Goal: Task Accomplishment & Management: Manage account settings

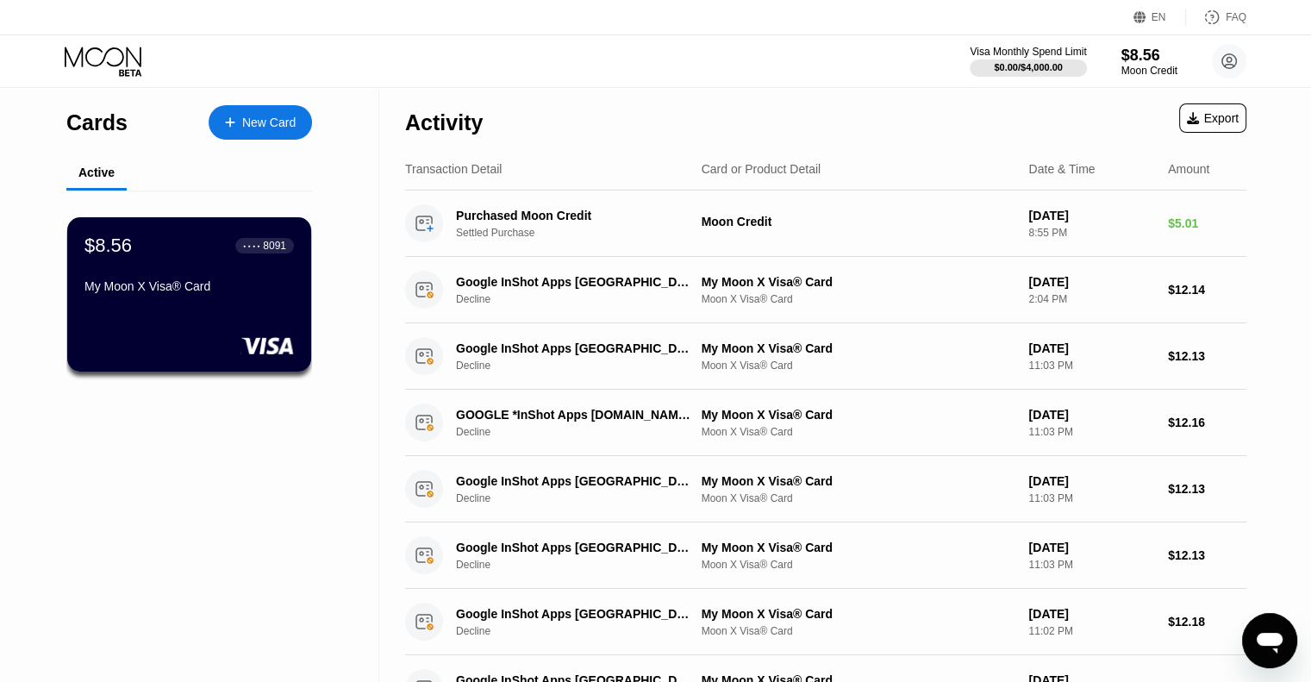
click at [1265, 639] on icon "Open messaging window" at bounding box center [1270, 643] width 26 height 21
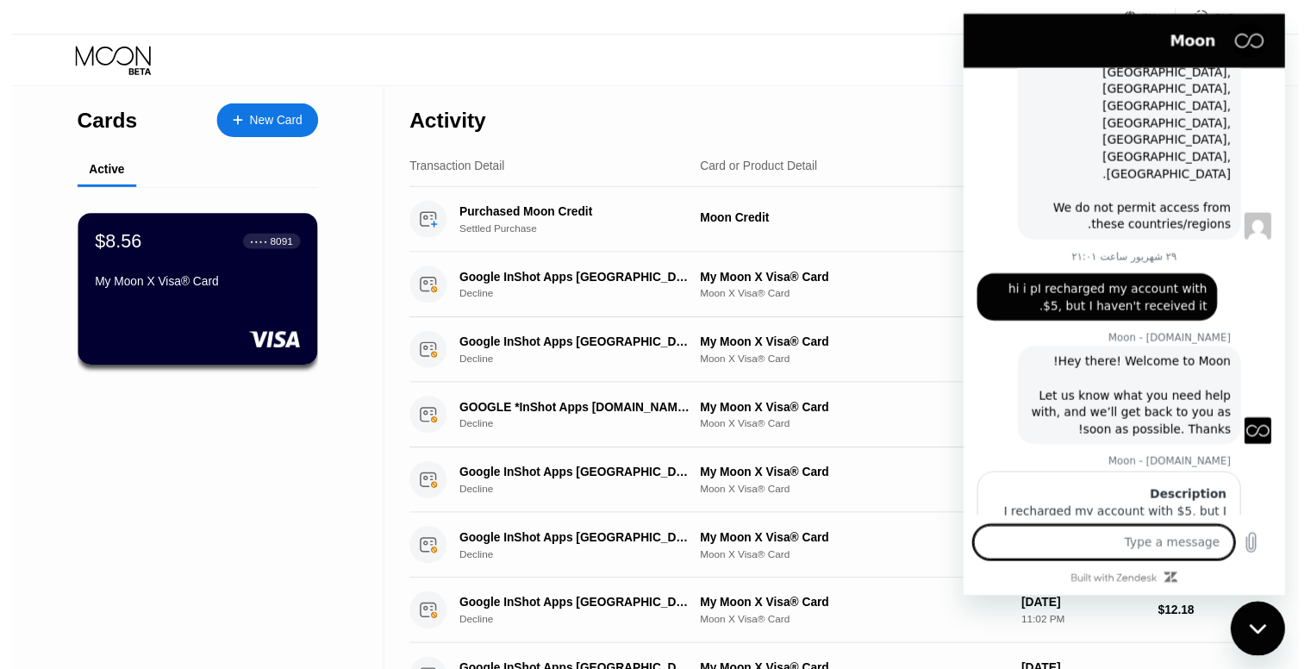
scroll to position [676, 0]
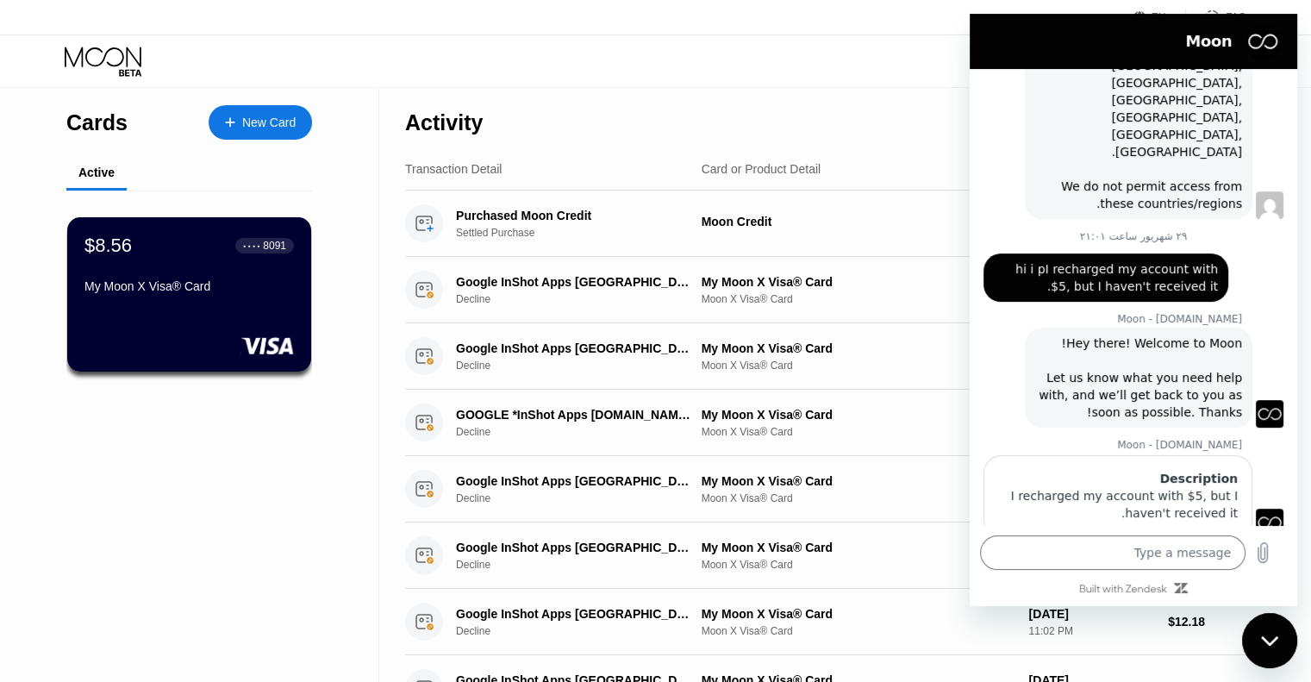
click at [787, 44] on div "Visa Monthly Spend Limit $0.00 / $4,000.00 $8.56 Moon Credit KORE Jonobi [EMAIL…" at bounding box center [655, 61] width 1311 height 52
drag, startPoint x: 1280, startPoint y: 640, endPoint x: 2524, endPoint y: 1193, distance: 1361.6
click at [1280, 640] on div "Close messaging window" at bounding box center [1270, 641] width 52 height 52
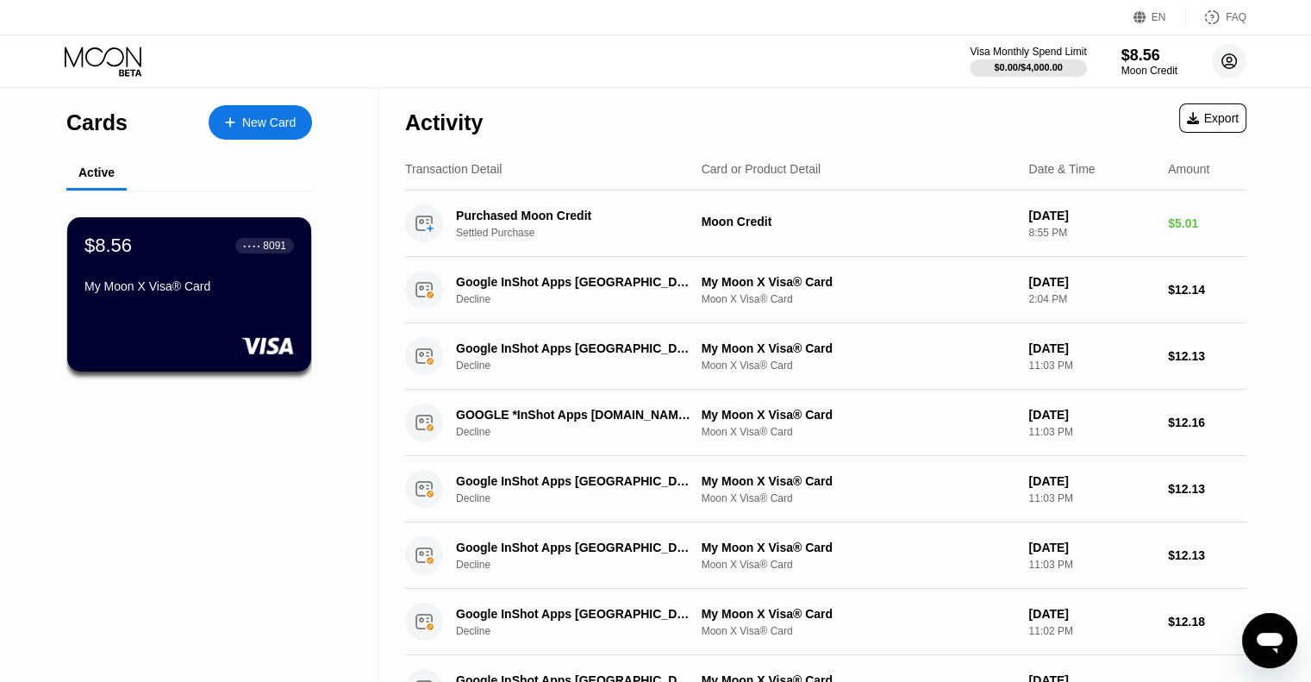
click at [1236, 58] on circle at bounding box center [1229, 61] width 34 height 34
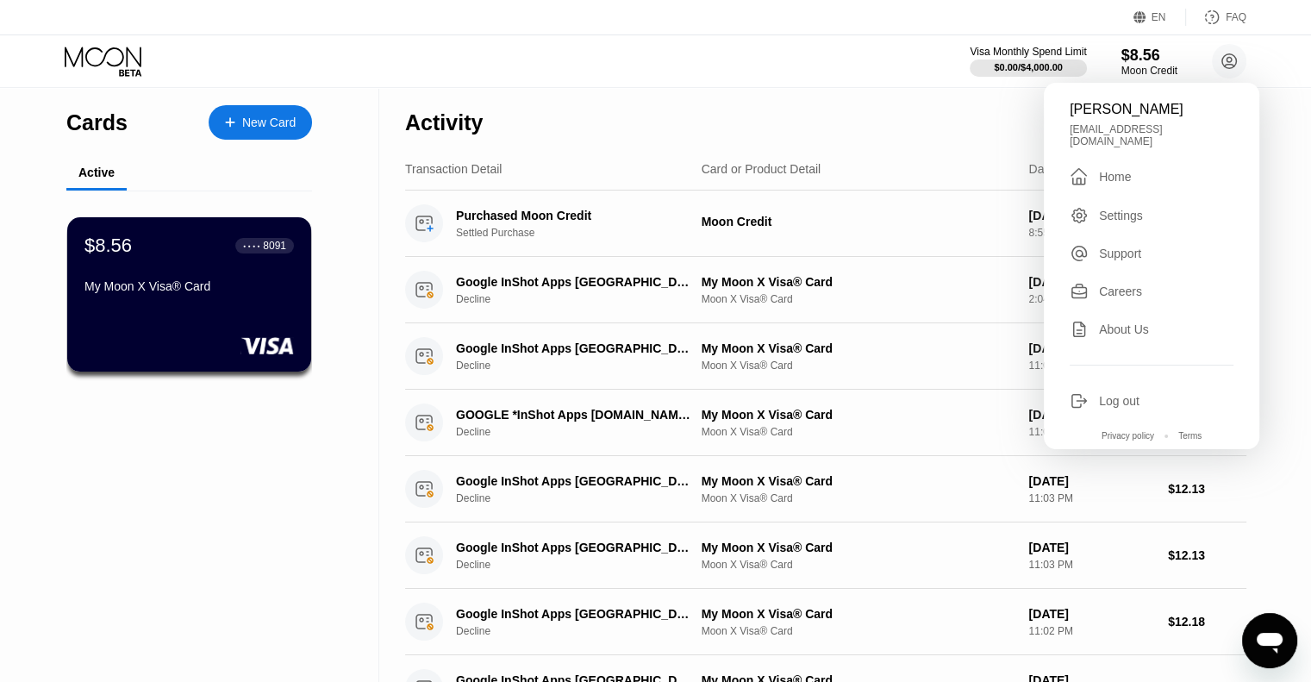
click at [1117, 209] on div "Settings" at bounding box center [1121, 216] width 44 height 14
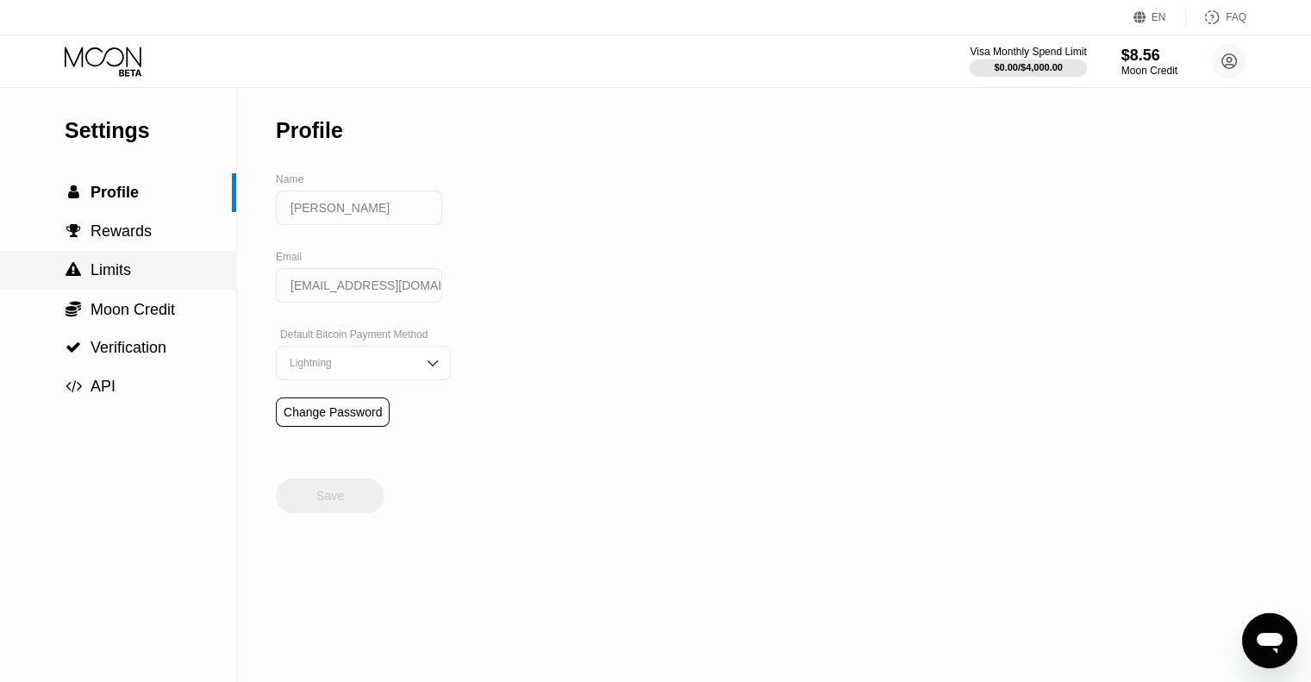
click at [147, 279] on div " Limits" at bounding box center [118, 270] width 236 height 18
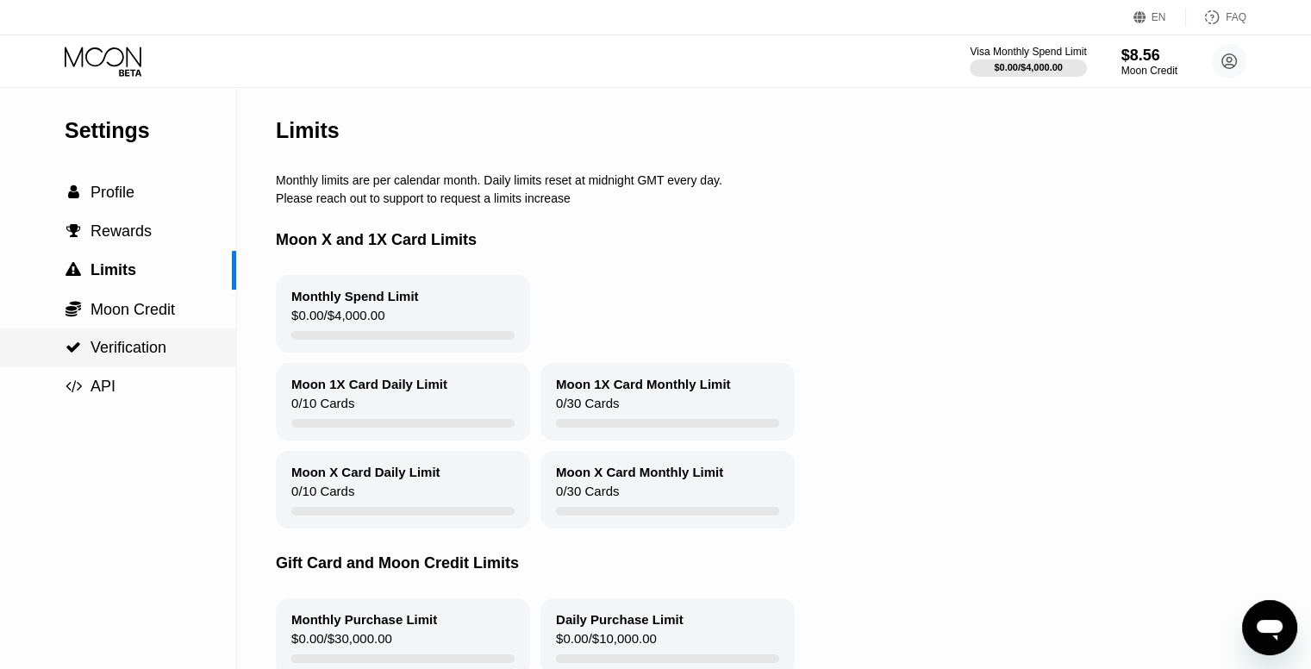
click at [161, 345] on span "Verification" at bounding box center [129, 347] width 76 height 17
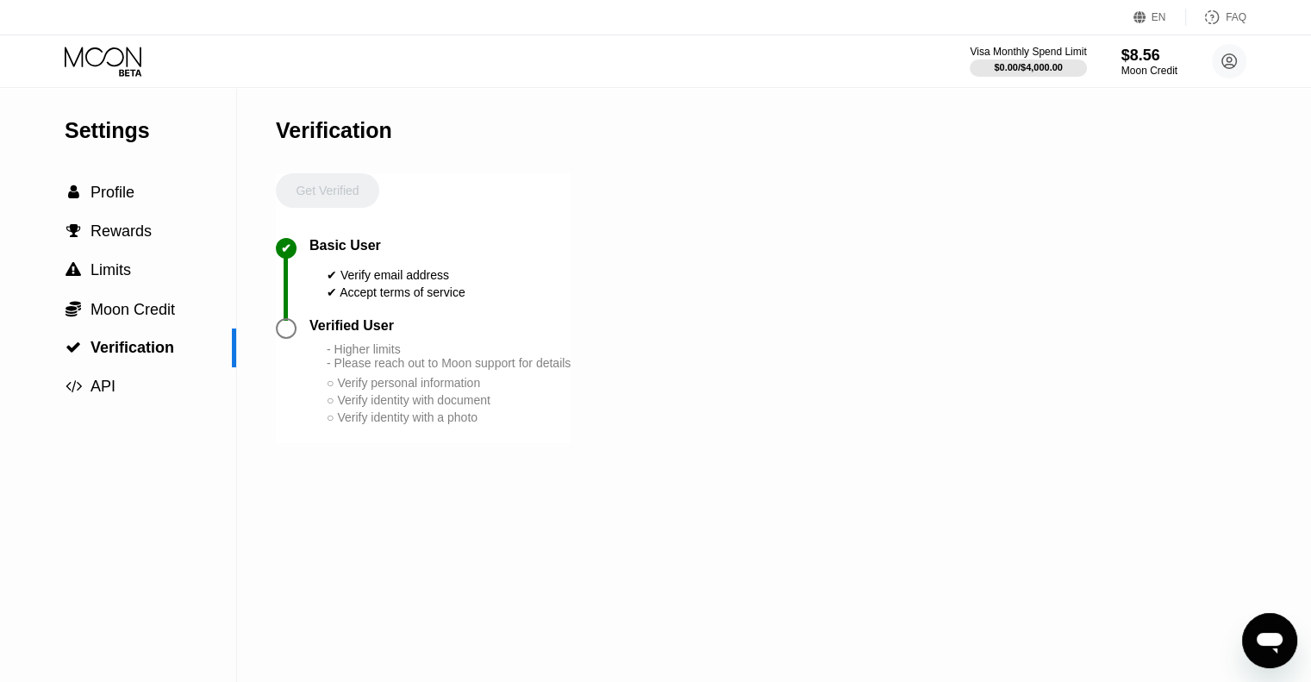
click at [100, 47] on icon at bounding box center [105, 62] width 80 height 30
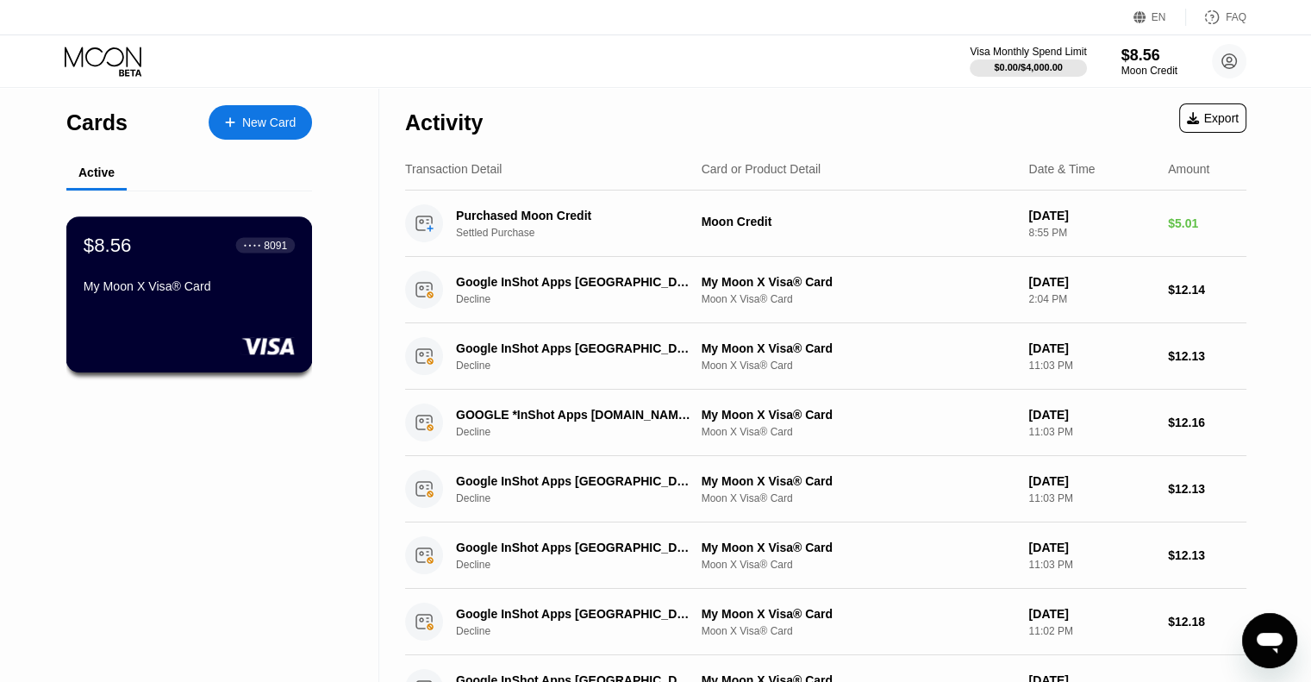
click at [255, 244] on div "● ● ● ● 8091" at bounding box center [265, 245] width 43 height 12
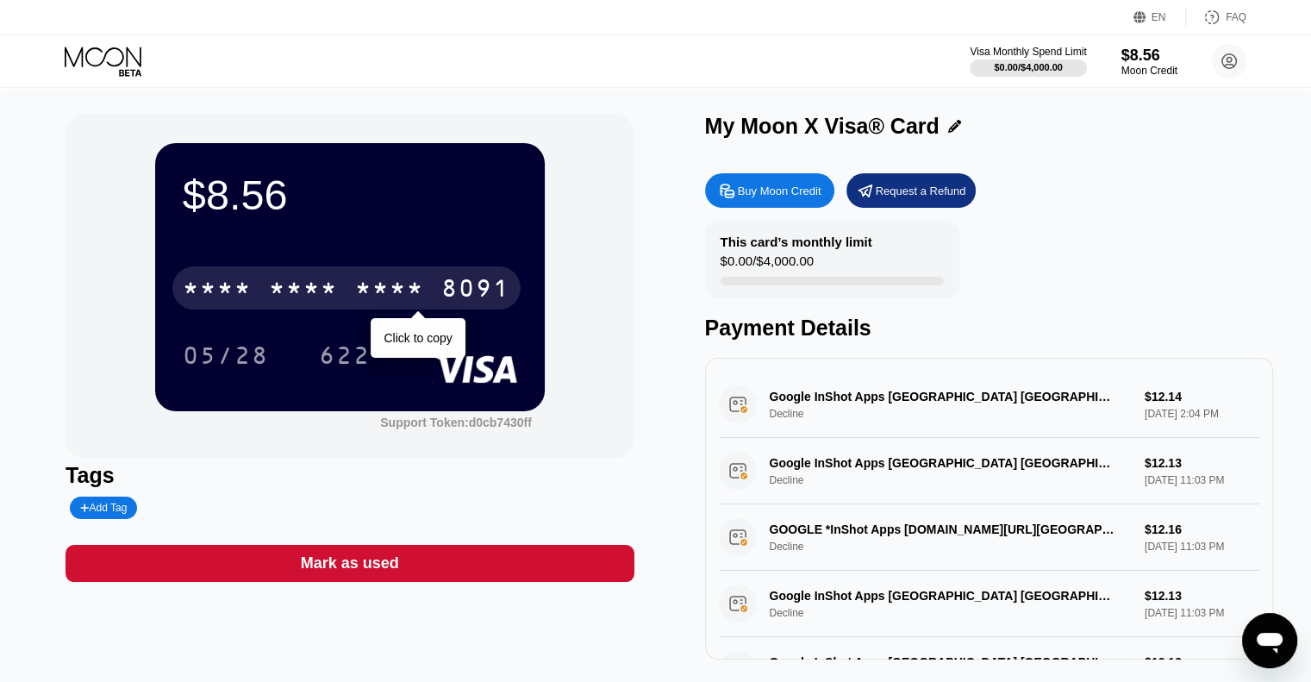
click at [494, 294] on div "8091" at bounding box center [475, 291] width 69 height 28
click at [344, 285] on div "[CREDIT_CARD_NUMBER]" at bounding box center [346, 287] width 348 height 43
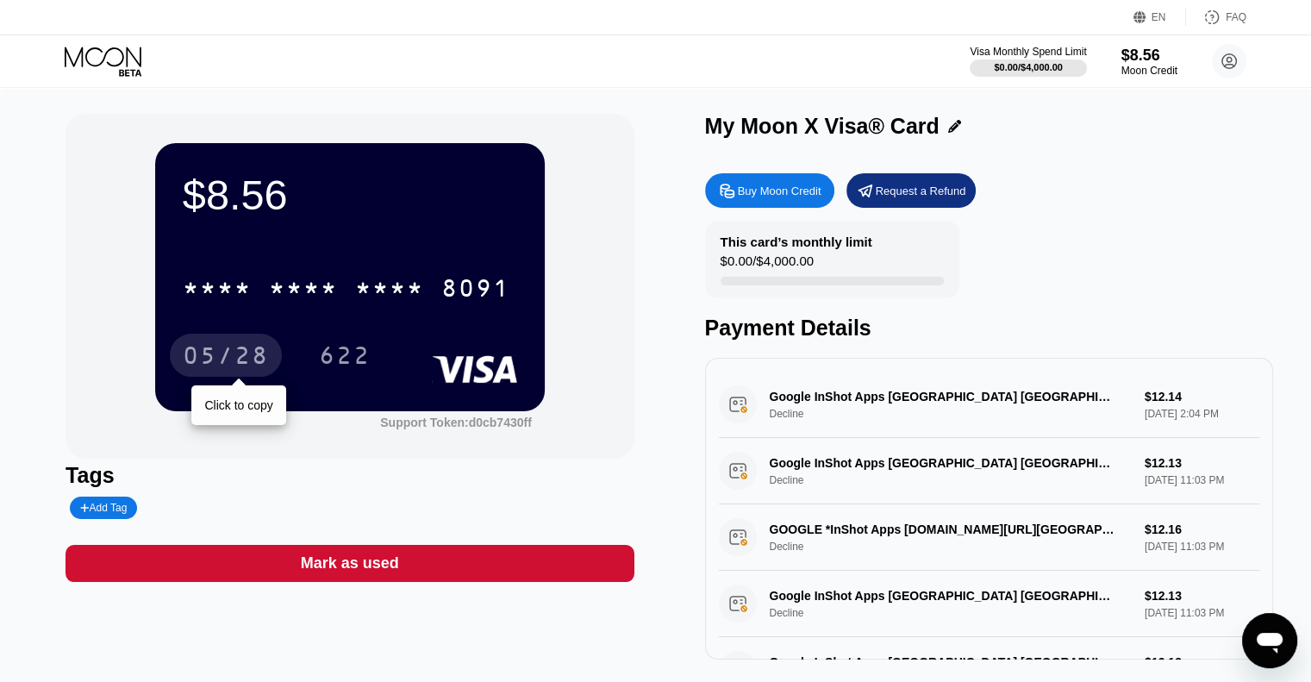
type textarea "x"
click at [1158, 77] on div "Moon Credit" at bounding box center [1150, 71] width 58 height 12
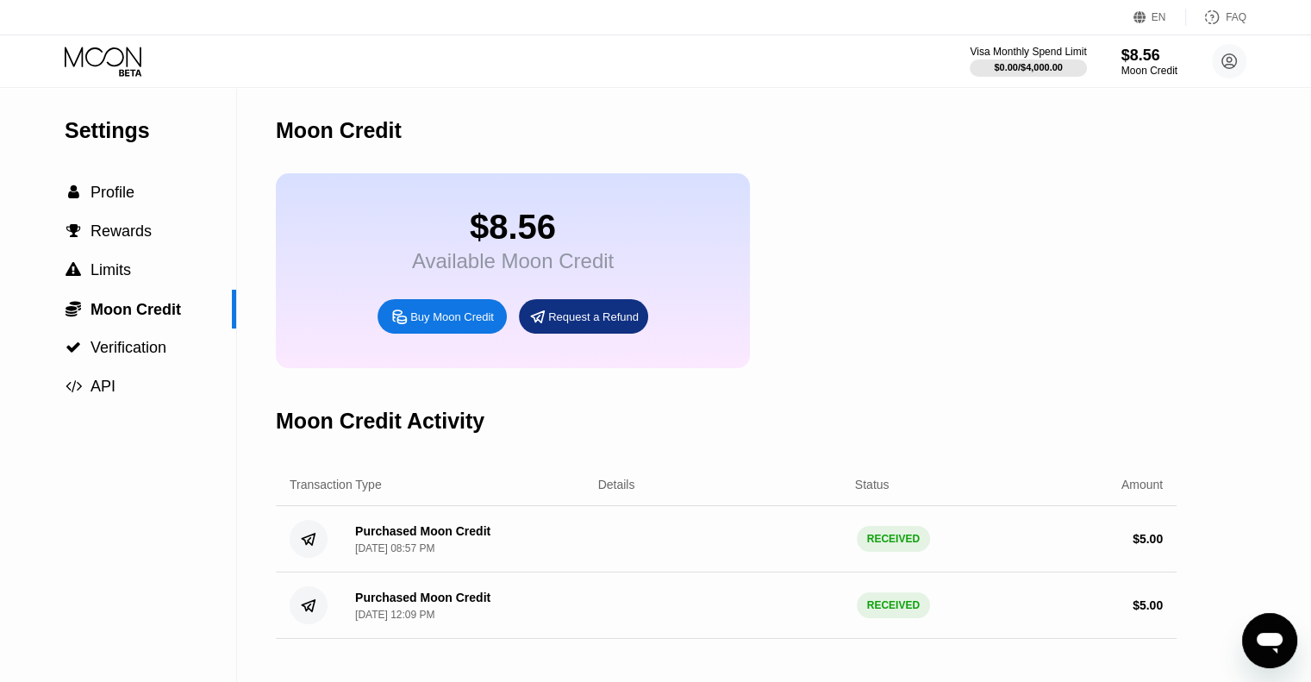
click at [1237, 20] on div "FAQ" at bounding box center [1236, 17] width 21 height 12
click at [1232, 56] on circle at bounding box center [1229, 61] width 34 height 34
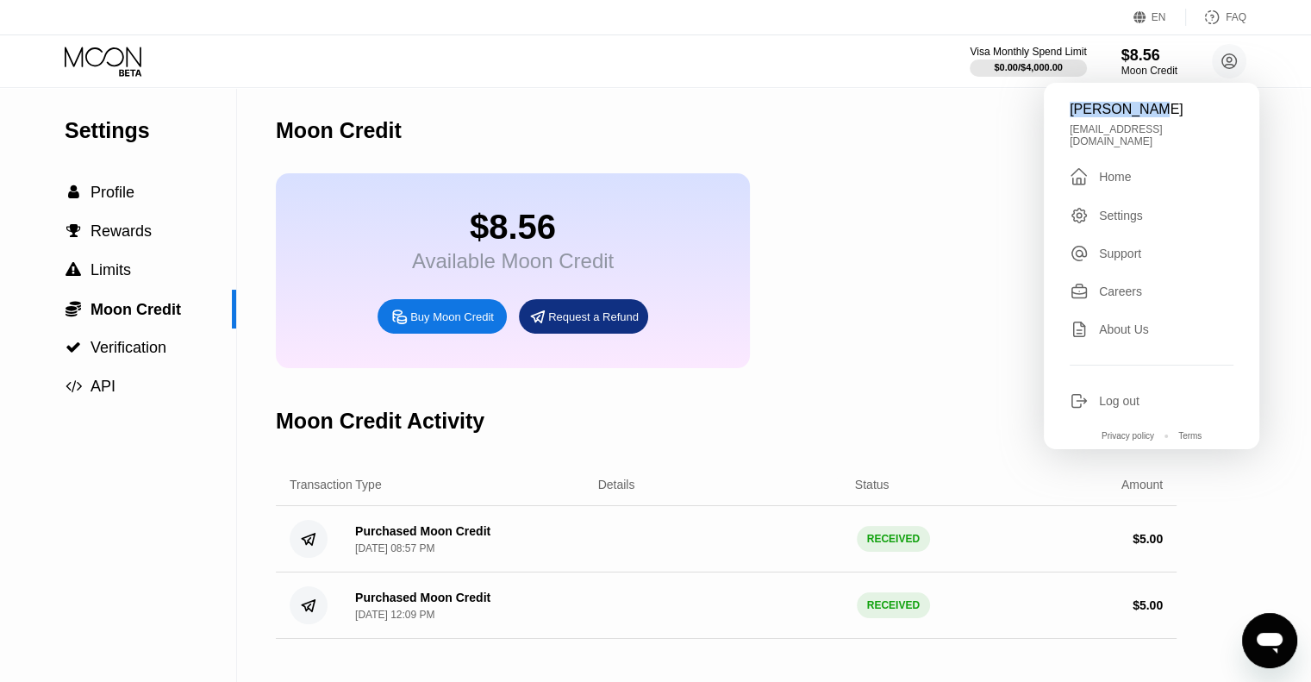
drag, startPoint x: 1164, startPoint y: 110, endPoint x: 1061, endPoint y: 118, distance: 102.9
click at [1061, 118] on div "[PERSON_NAME] [EMAIL_ADDRESS][DOMAIN_NAME]  Home Settings Support Careers Abou…" at bounding box center [1152, 266] width 216 height 366
copy div "[PERSON_NAME]"
